Goal: Obtain resource: Obtain resource

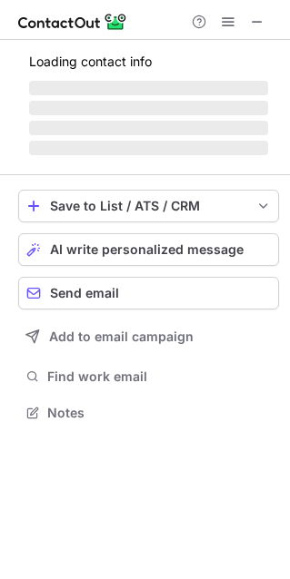
scroll to position [410, 289]
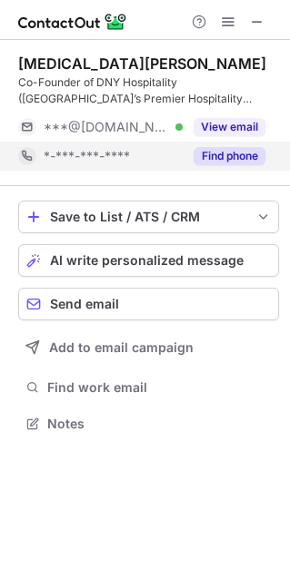
click at [231, 155] on button "Find phone" at bounding box center [229, 156] width 72 height 18
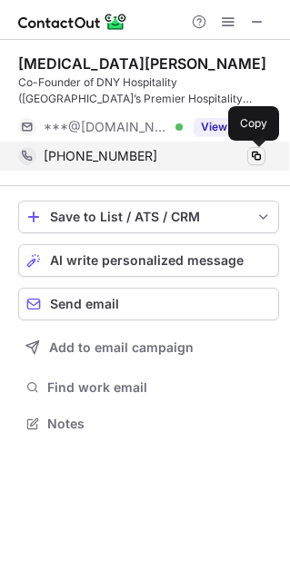
click at [261, 151] on span at bounding box center [256, 156] width 15 height 15
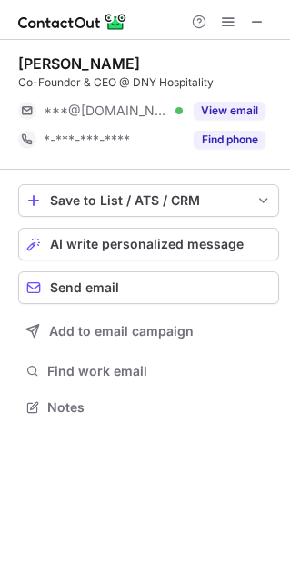
scroll to position [394, 289]
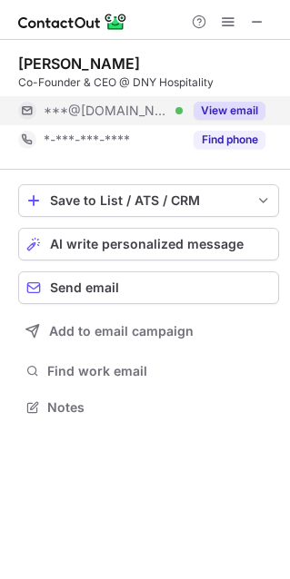
click at [235, 114] on button "View email" at bounding box center [229, 111] width 72 height 18
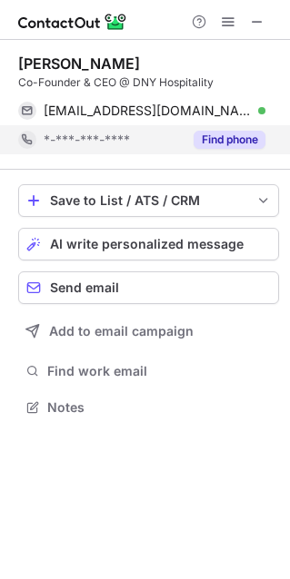
click at [232, 134] on button "Find phone" at bounding box center [229, 140] width 72 height 18
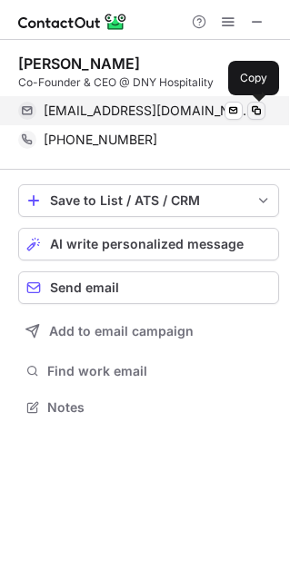
click at [252, 113] on span at bounding box center [256, 111] width 15 height 15
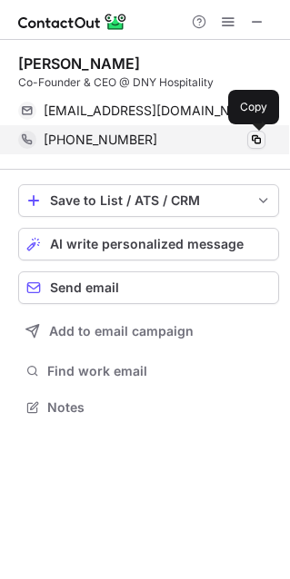
click at [255, 140] on span at bounding box center [256, 140] width 15 height 15
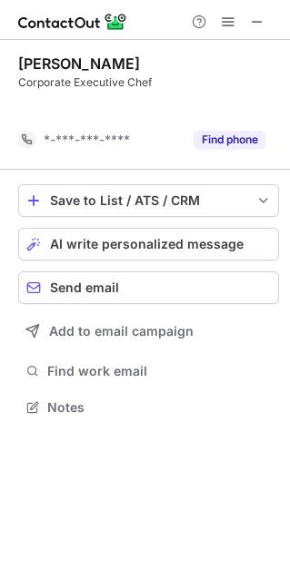
scroll to position [9, 8]
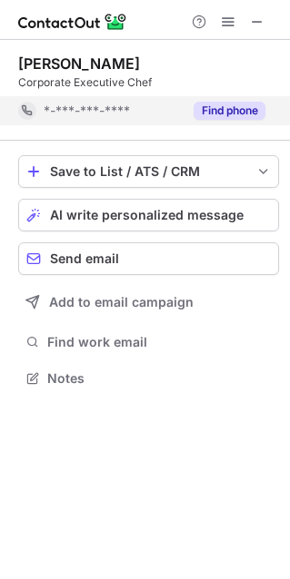
click at [228, 118] on button "Find phone" at bounding box center [229, 111] width 72 height 18
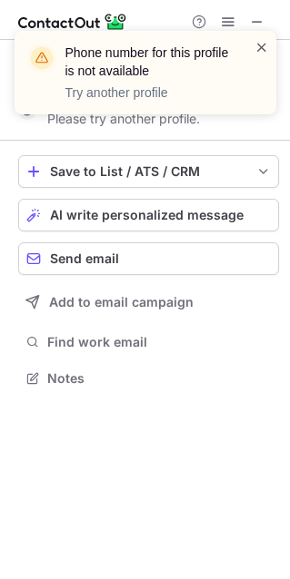
click at [262, 46] on span at bounding box center [261, 47] width 15 height 18
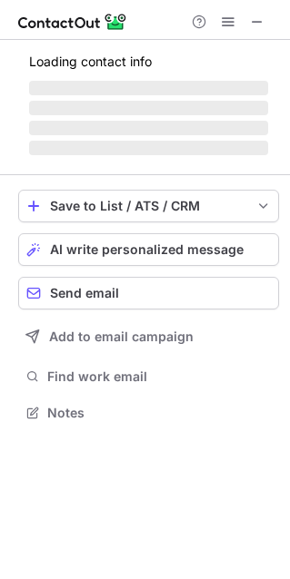
scroll to position [410, 289]
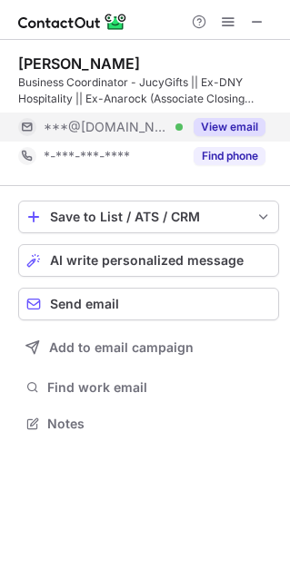
click at [225, 125] on button "View email" at bounding box center [229, 127] width 72 height 18
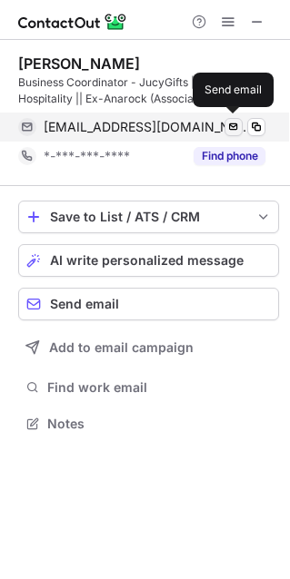
click at [236, 129] on span at bounding box center [233, 127] width 15 height 15
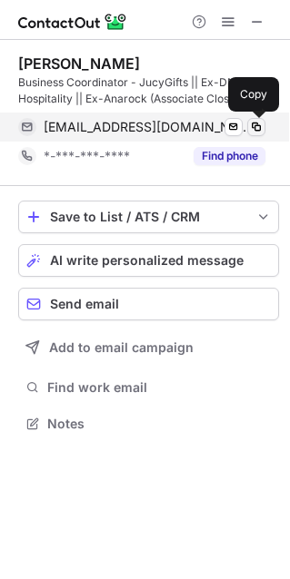
click at [258, 124] on span at bounding box center [256, 127] width 15 height 15
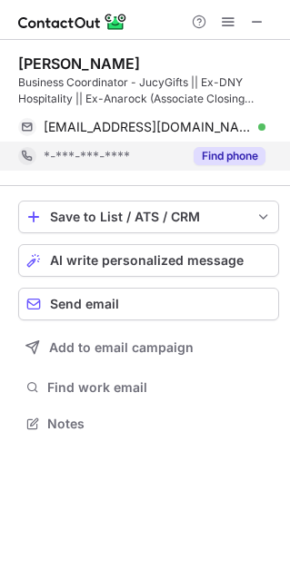
click at [245, 150] on button "Find phone" at bounding box center [229, 156] width 72 height 18
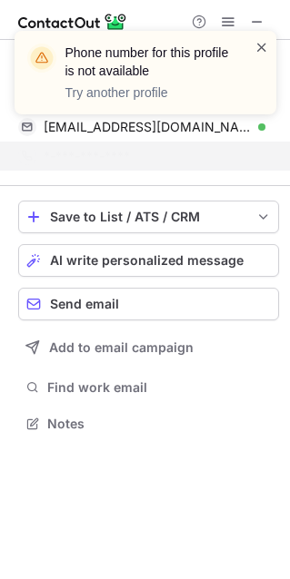
scroll to position [382, 289]
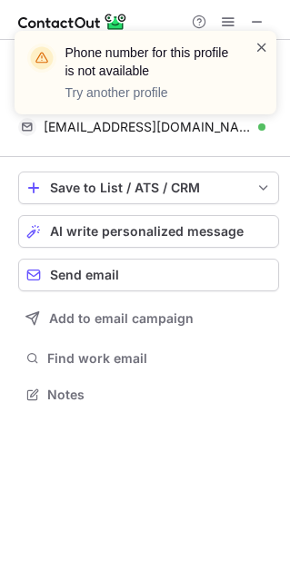
click at [261, 44] on span at bounding box center [261, 47] width 15 height 18
